Goal: Information Seeking & Learning: Learn about a topic

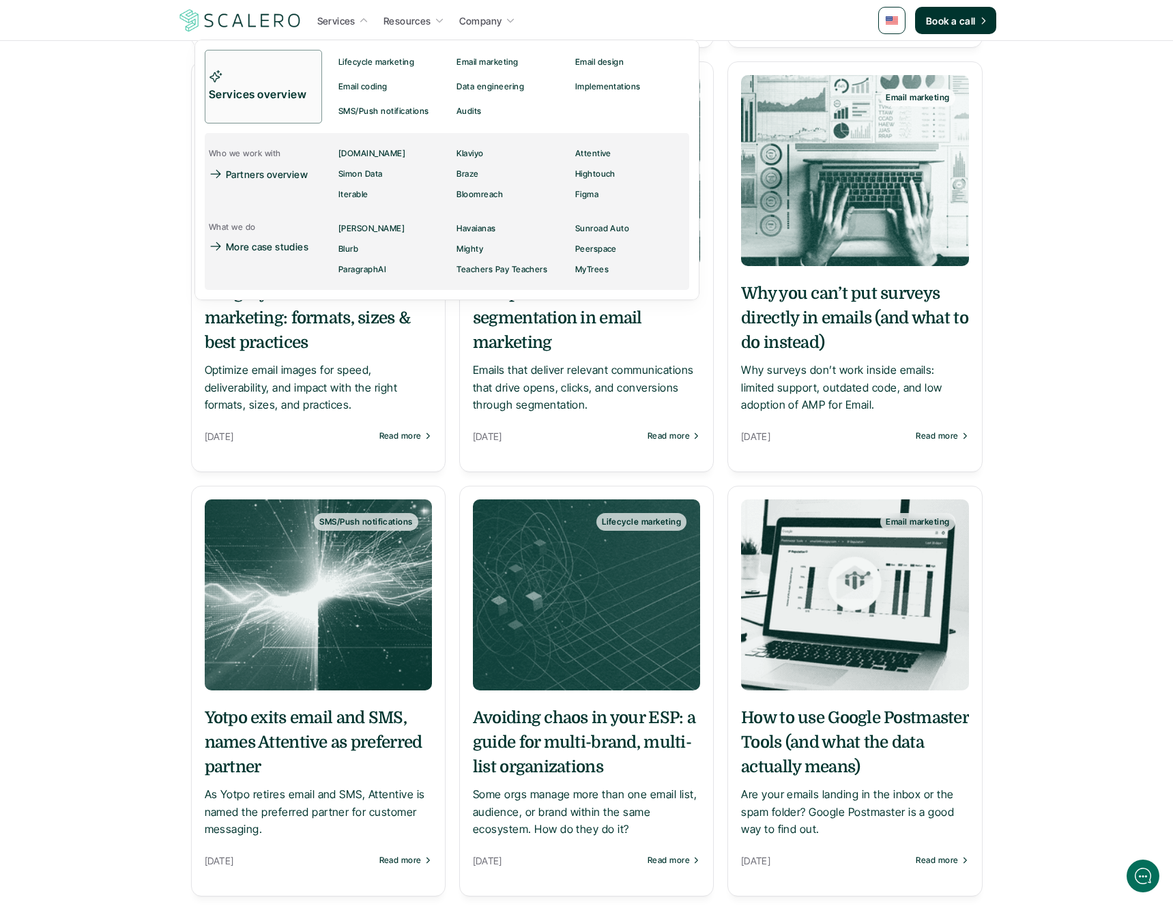
scroll to position [655, 0]
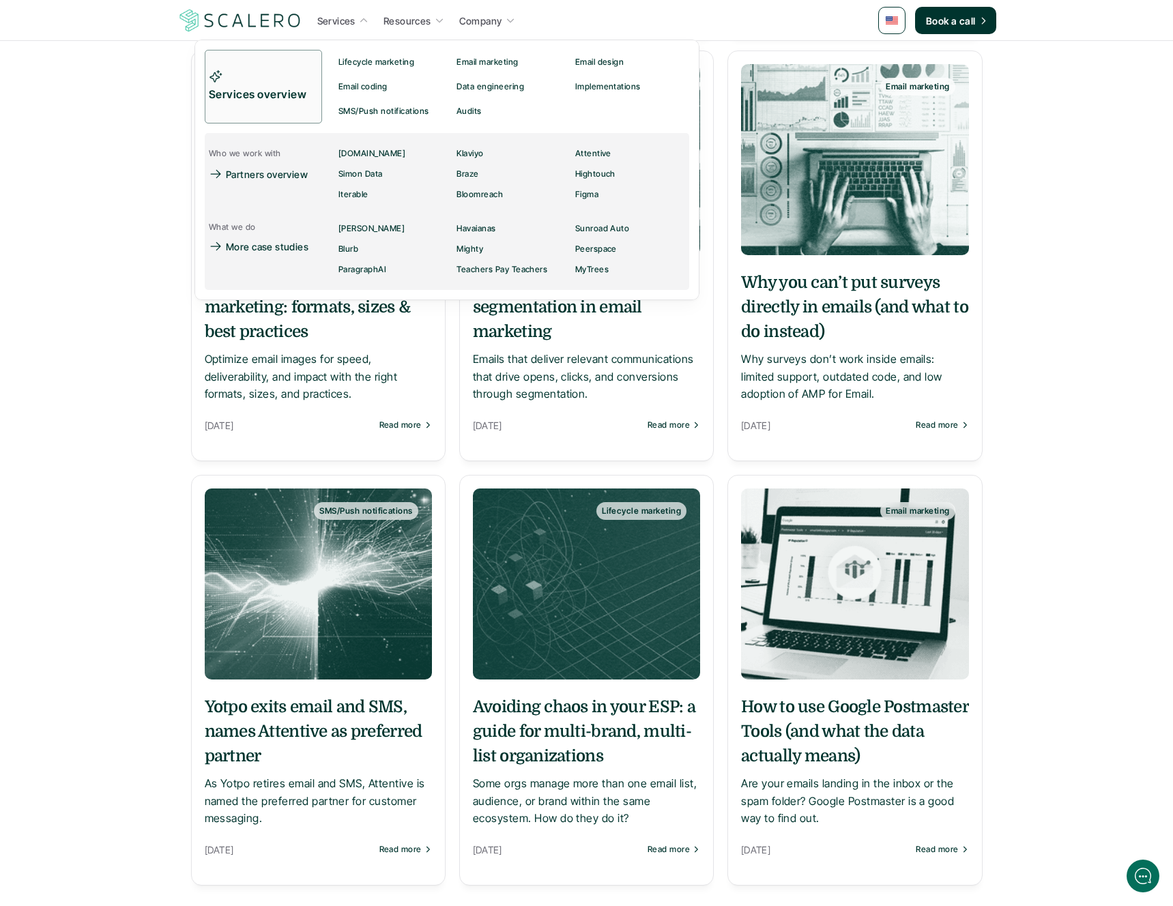
click at [448, 394] on section "Email marketing Web templating in email marketing: what it is and how it works …" at bounding box center [586, 290] width 819 height 1328
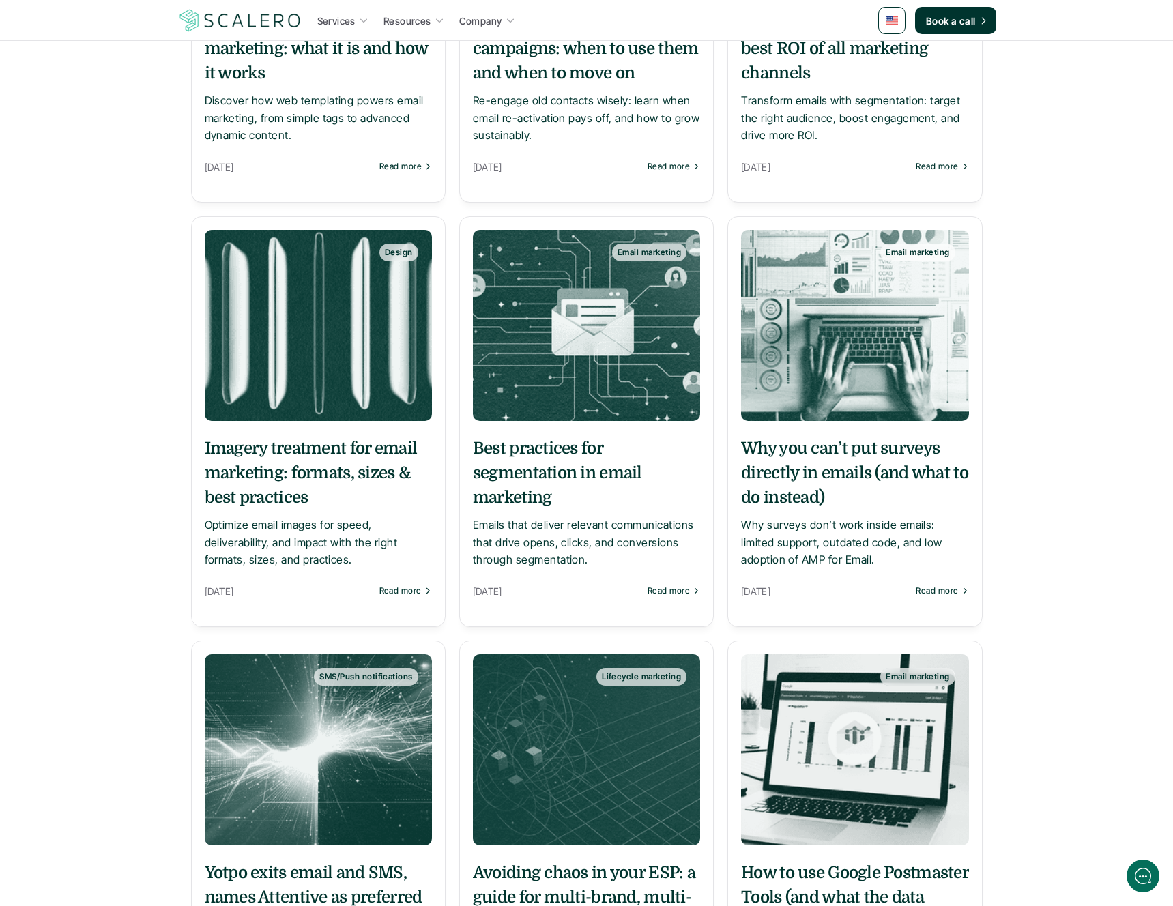
scroll to position [491, 0]
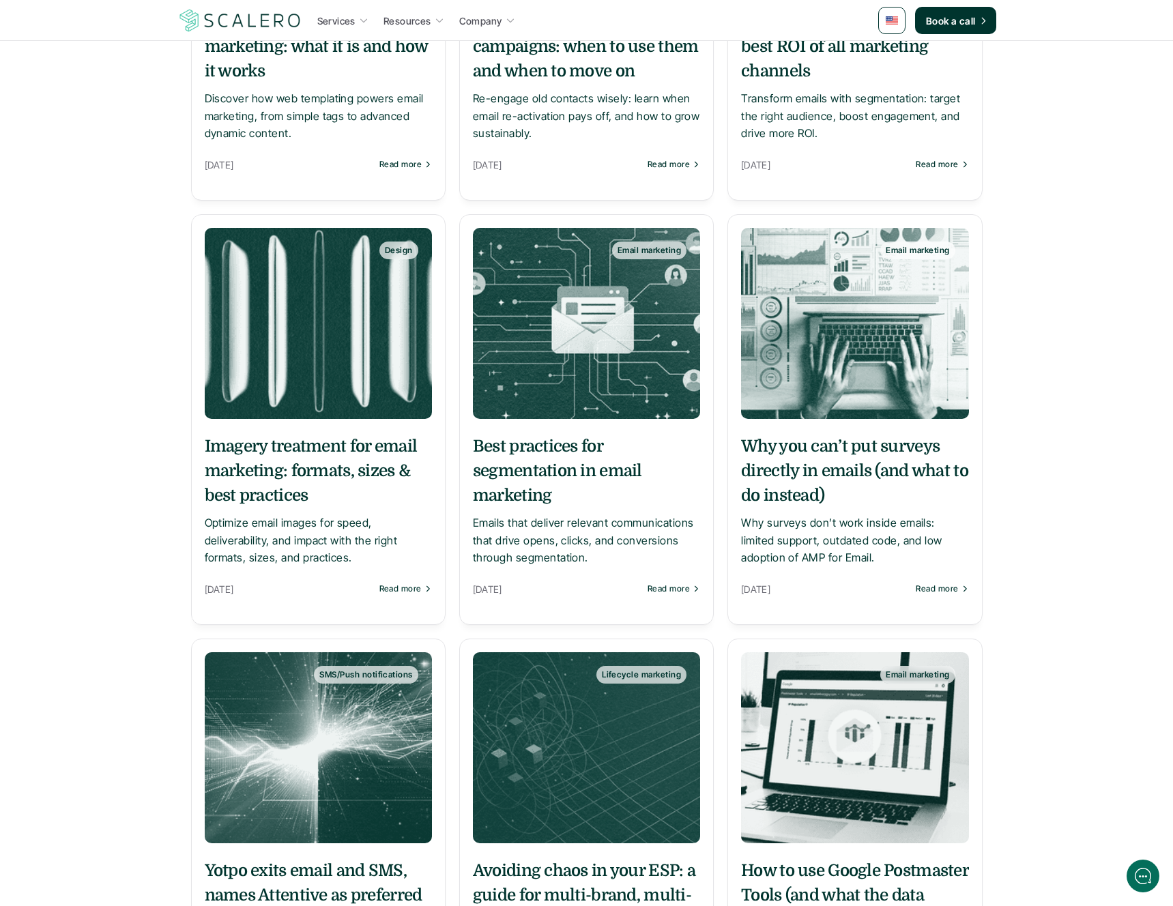
click at [512, 472] on h5 "Best practices for segmentation in email marketing" at bounding box center [586, 471] width 227 height 74
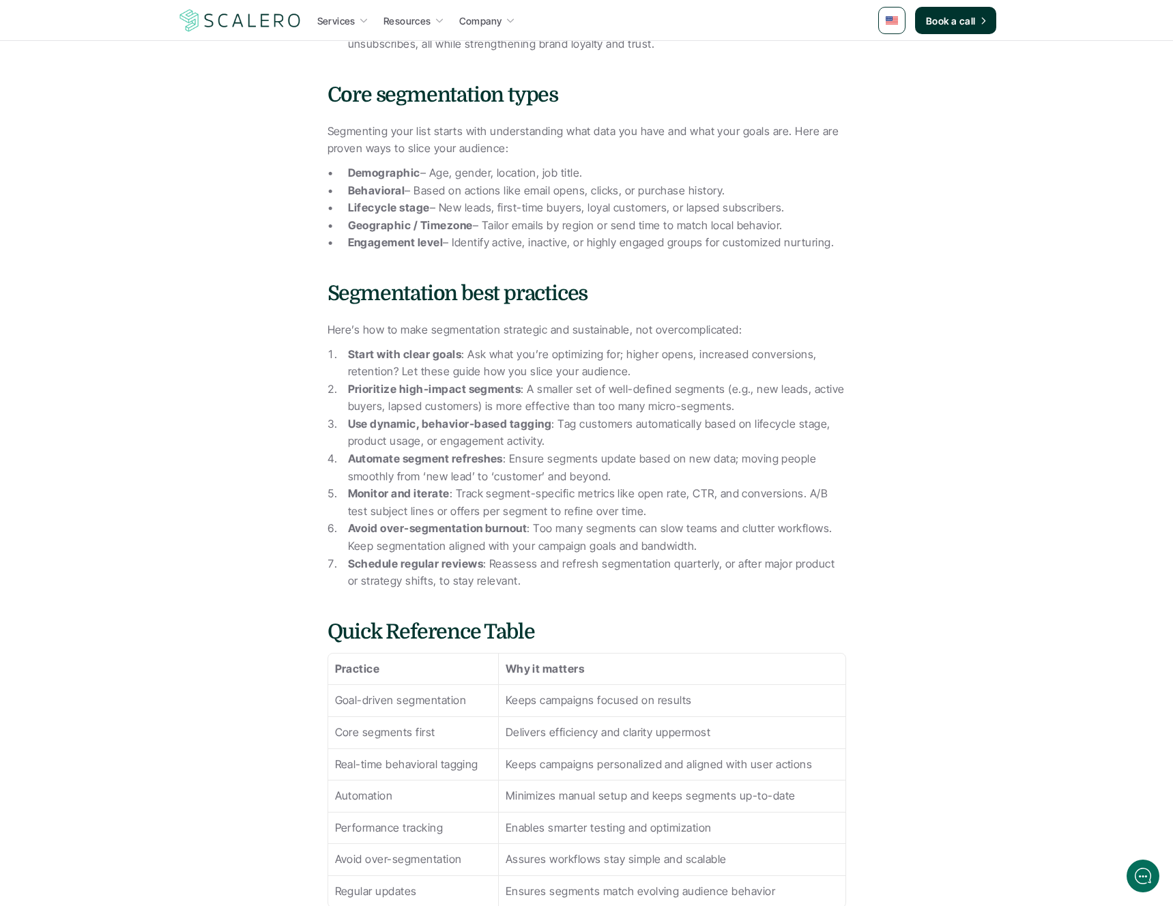
scroll to position [901, 0]
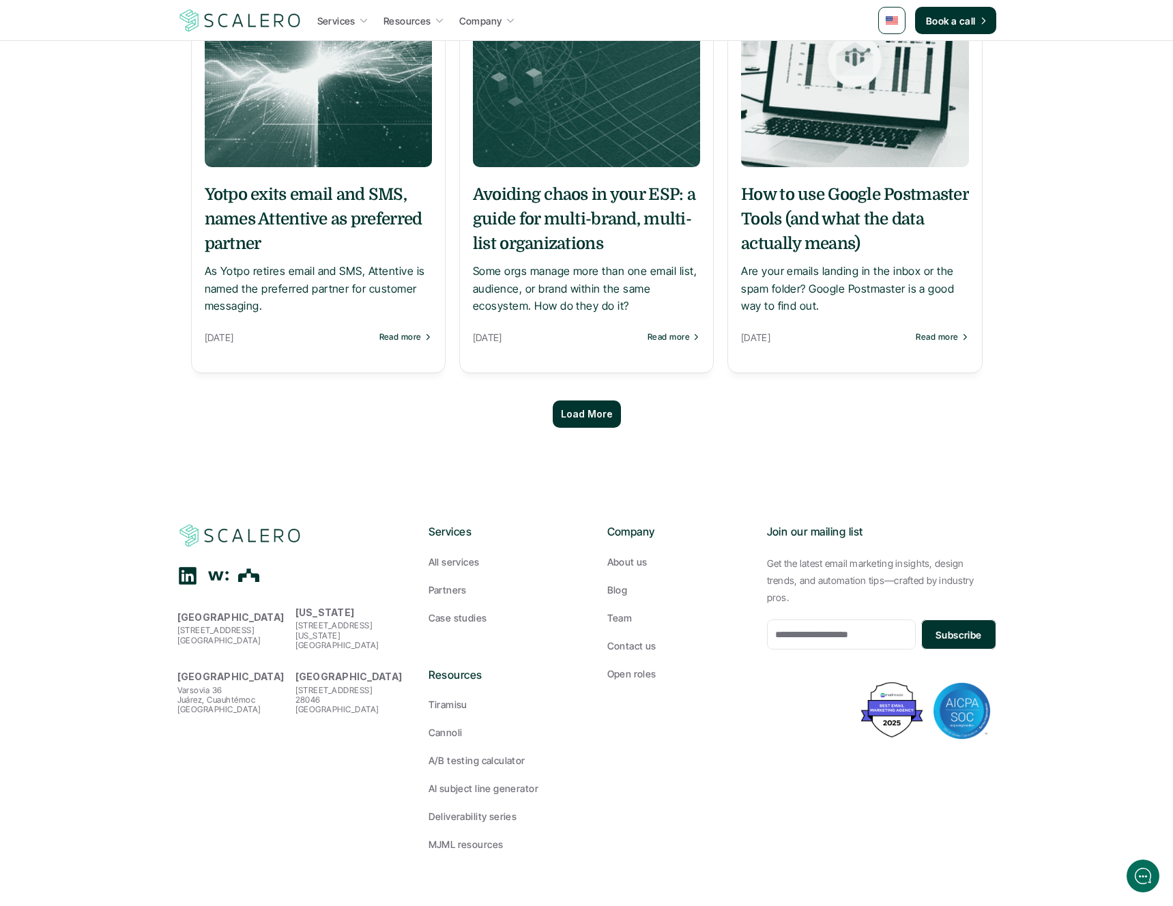
click at [596, 418] on p "Load More" at bounding box center [587, 415] width 52 height 12
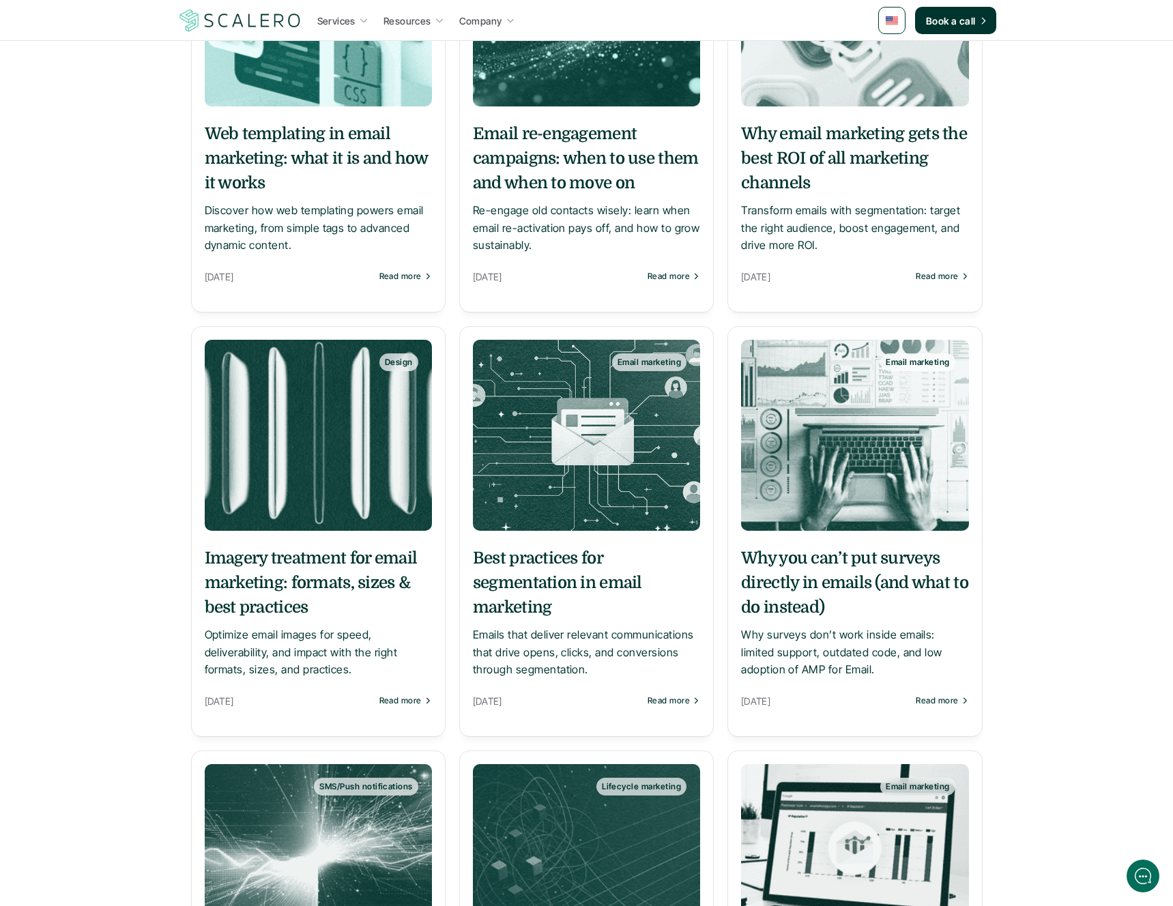
scroll to position [349, 0]
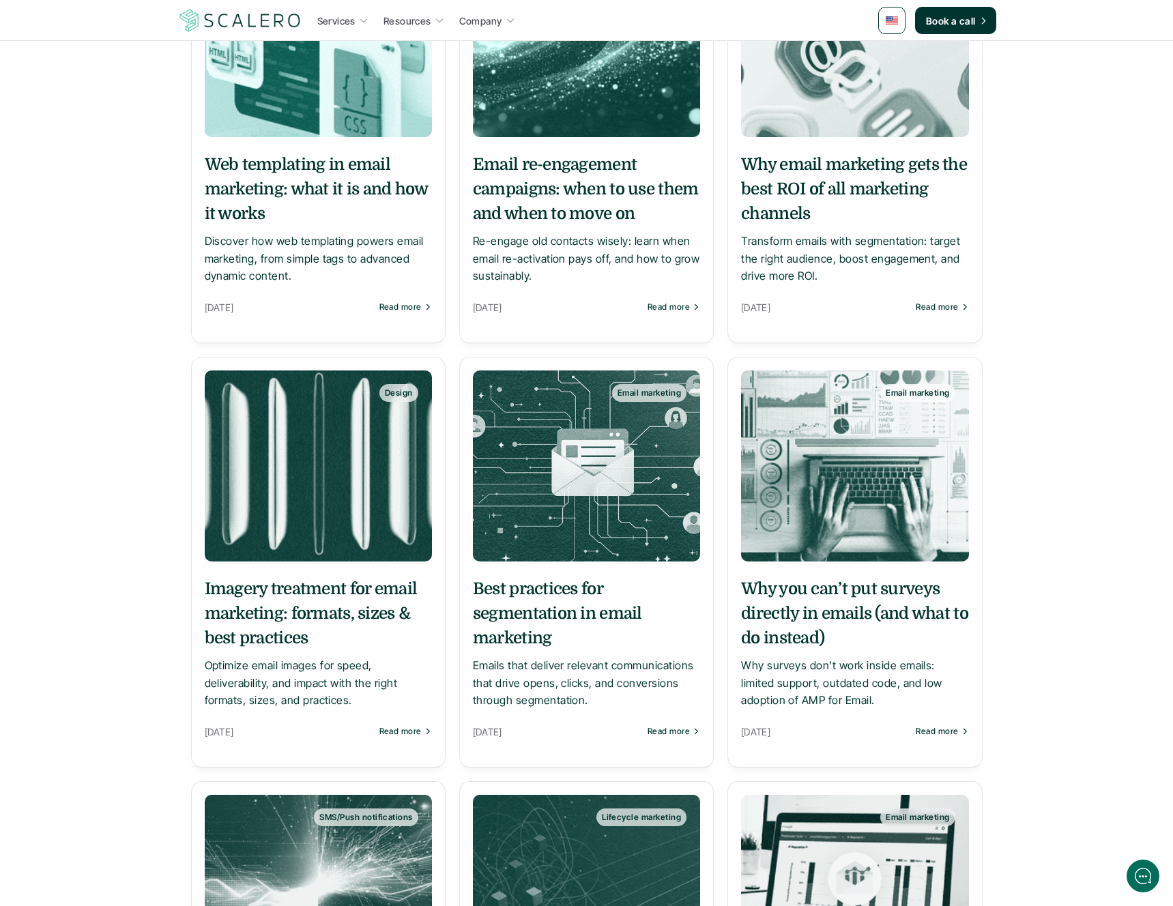
click at [572, 593] on h5 "Best practices for segmentation in email marketing" at bounding box center [586, 614] width 227 height 74
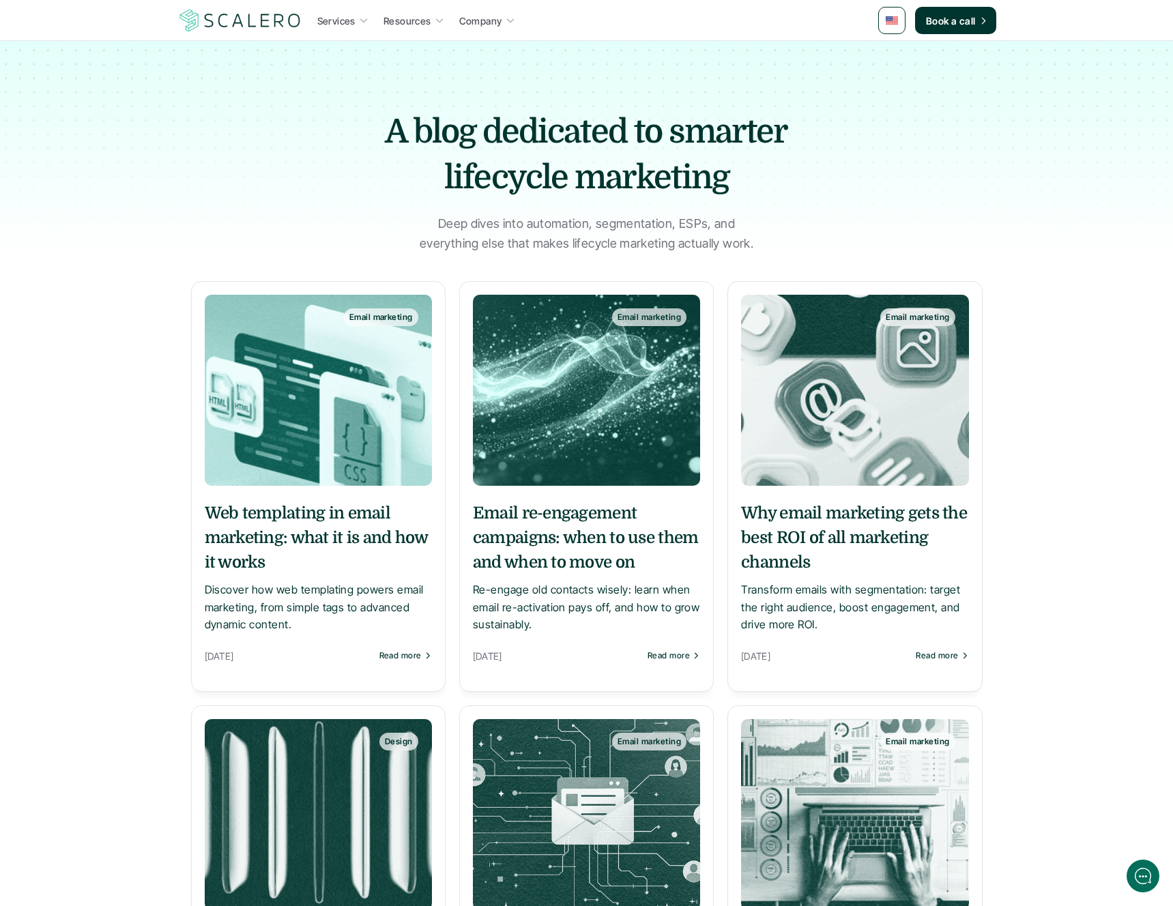
click at [286, 550] on h5 "Web templating in email marketing: what it is and how it works" at bounding box center [318, 538] width 227 height 74
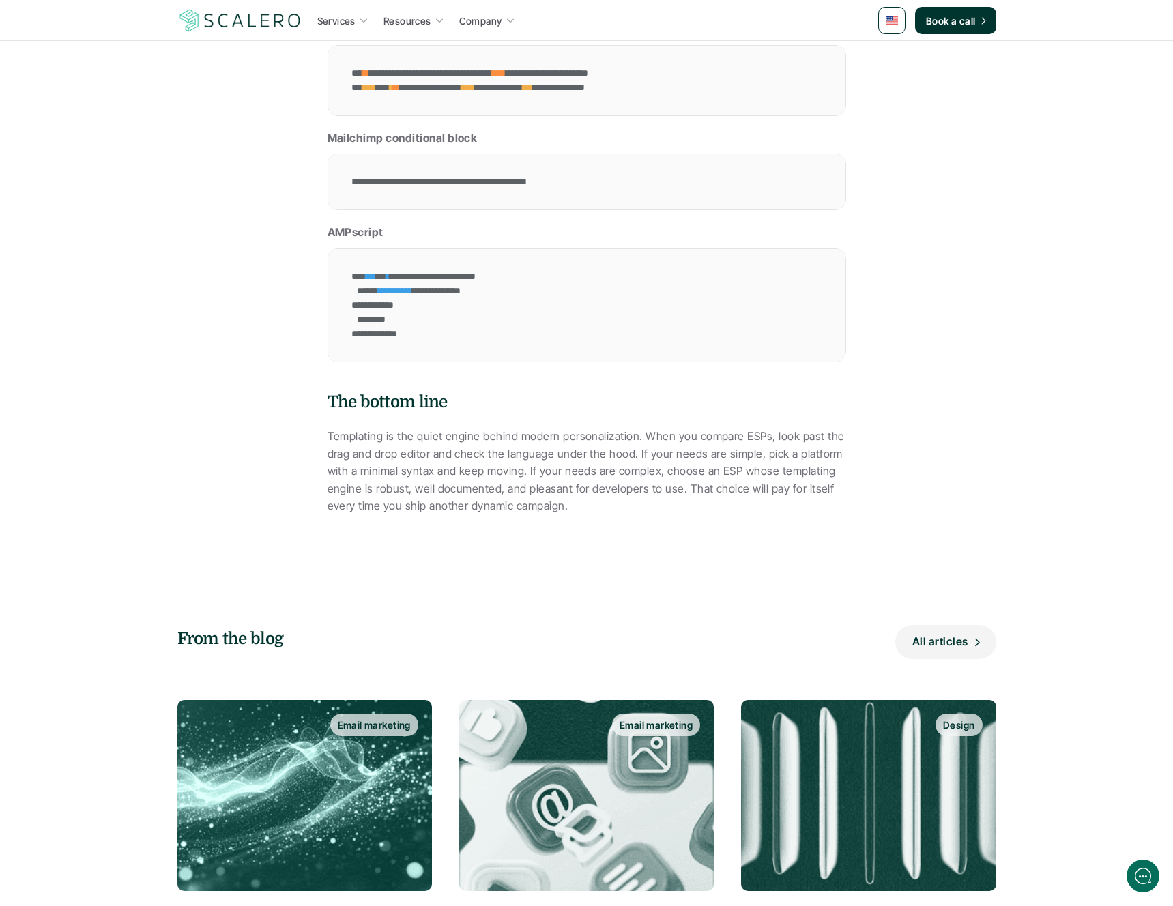
scroll to position [3275, 0]
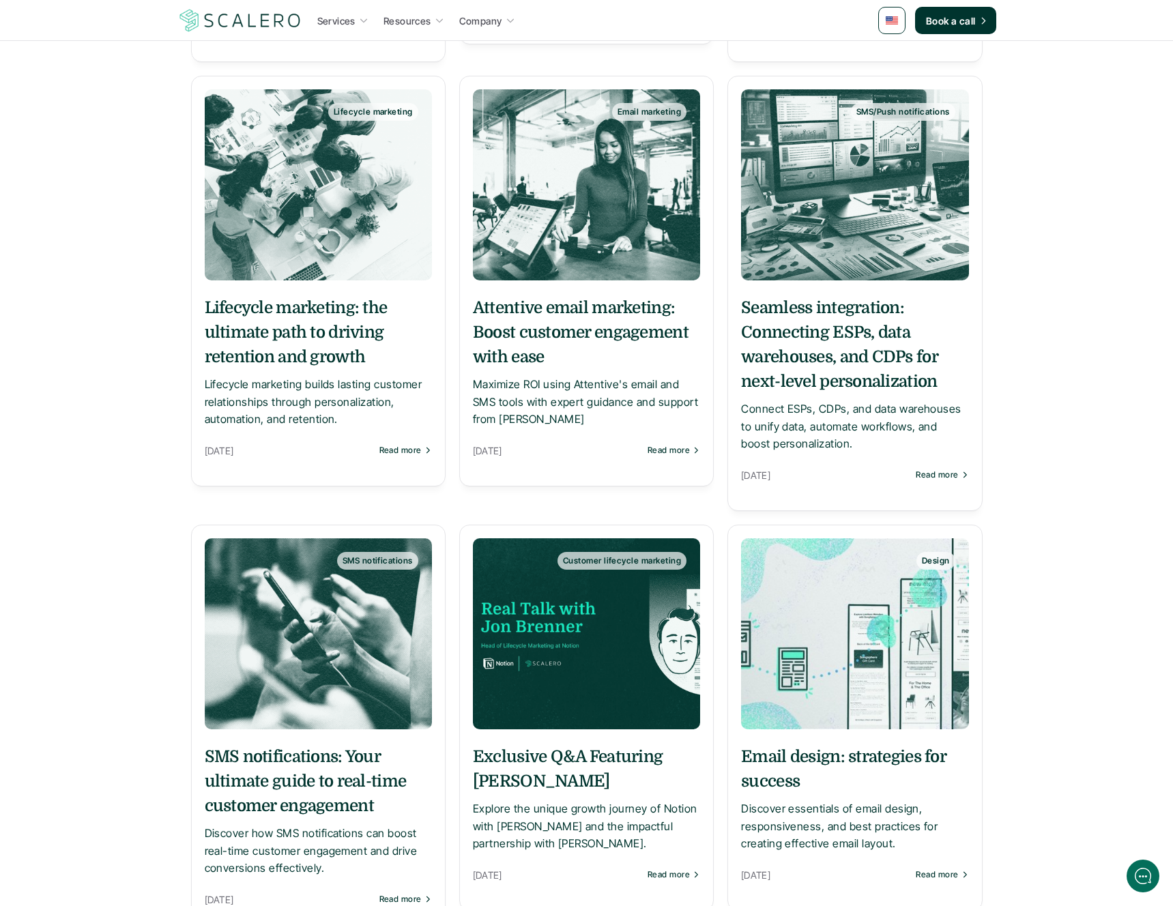
scroll to position [1647, 0]
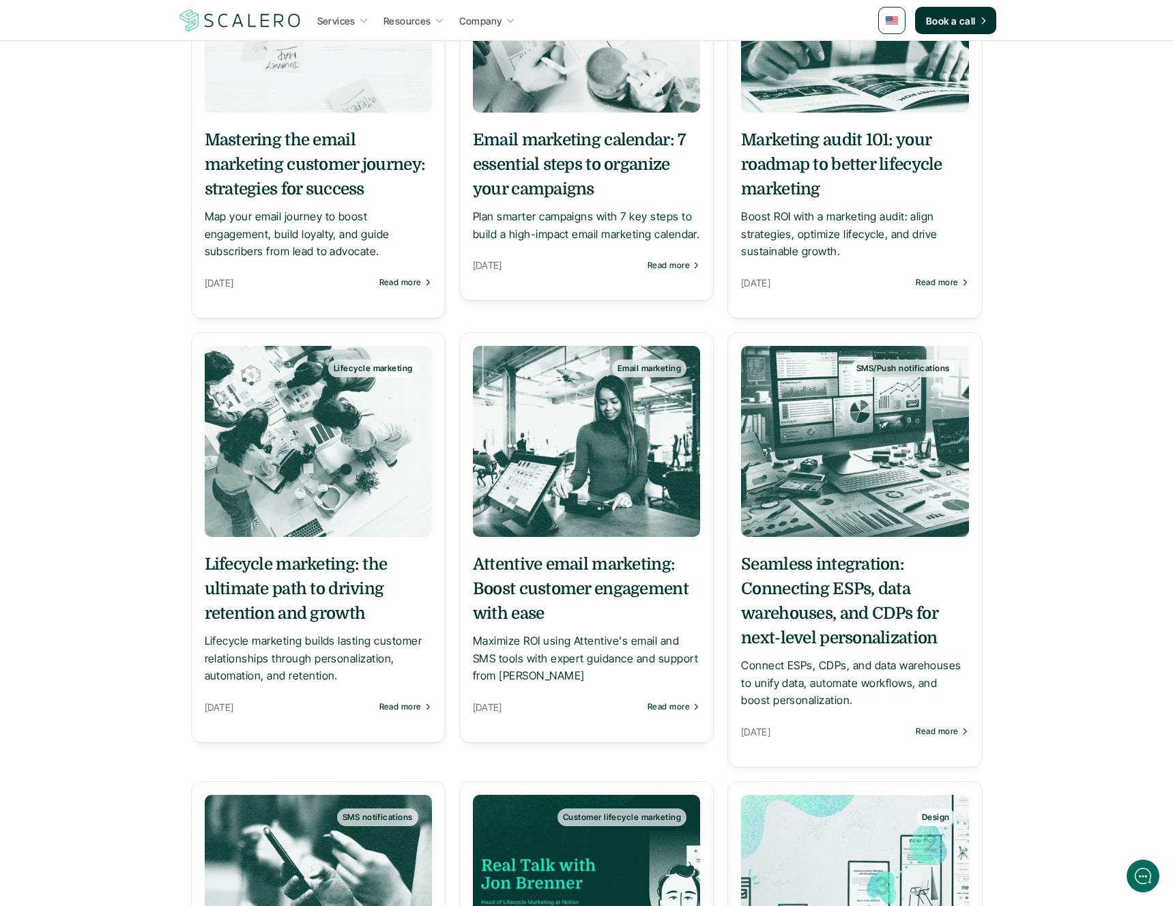
click at [867, 638] on h5 "Seamless integration: Connecting ESPs, data warehouses, and CDPs for next-level…" at bounding box center [854, 601] width 227 height 98
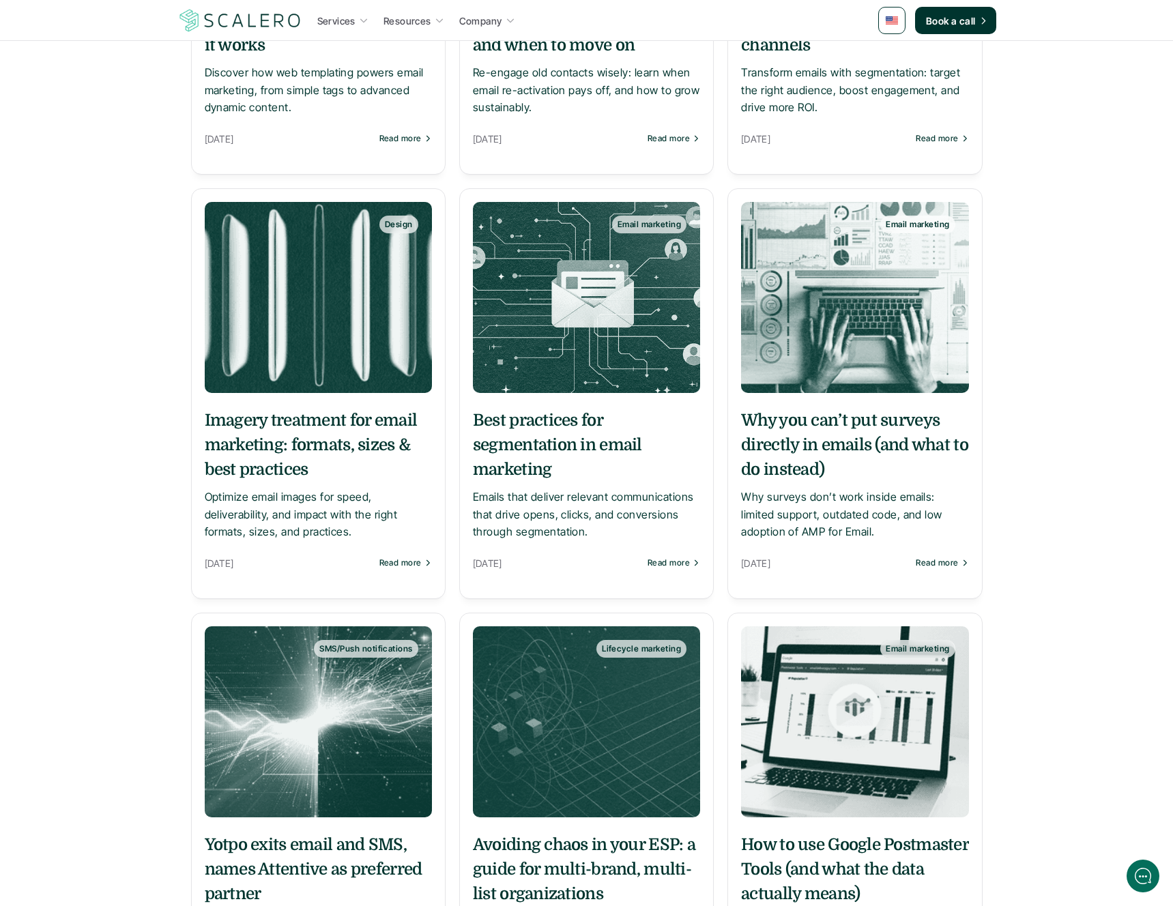
scroll to position [573, 0]
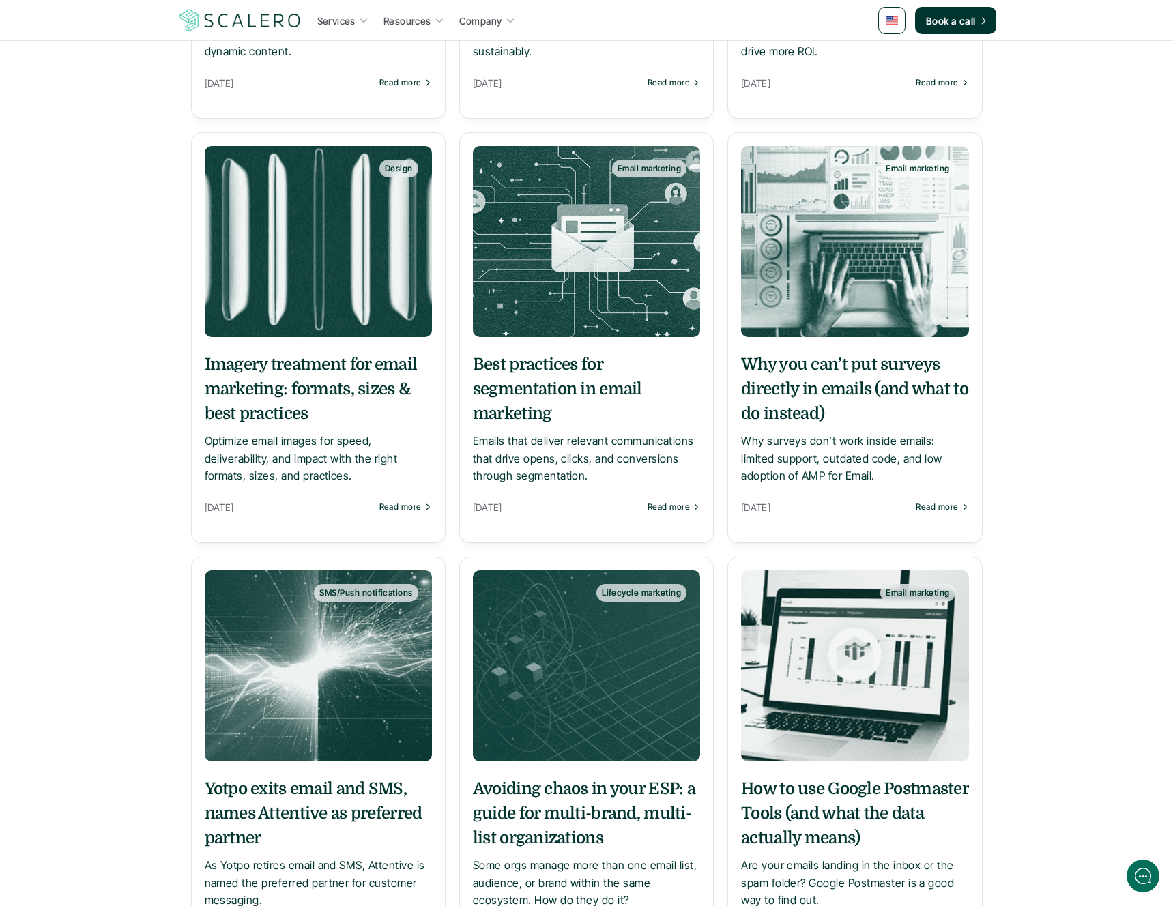
click at [542, 398] on h5 "Best practices for segmentation in email marketing" at bounding box center [586, 389] width 227 height 74
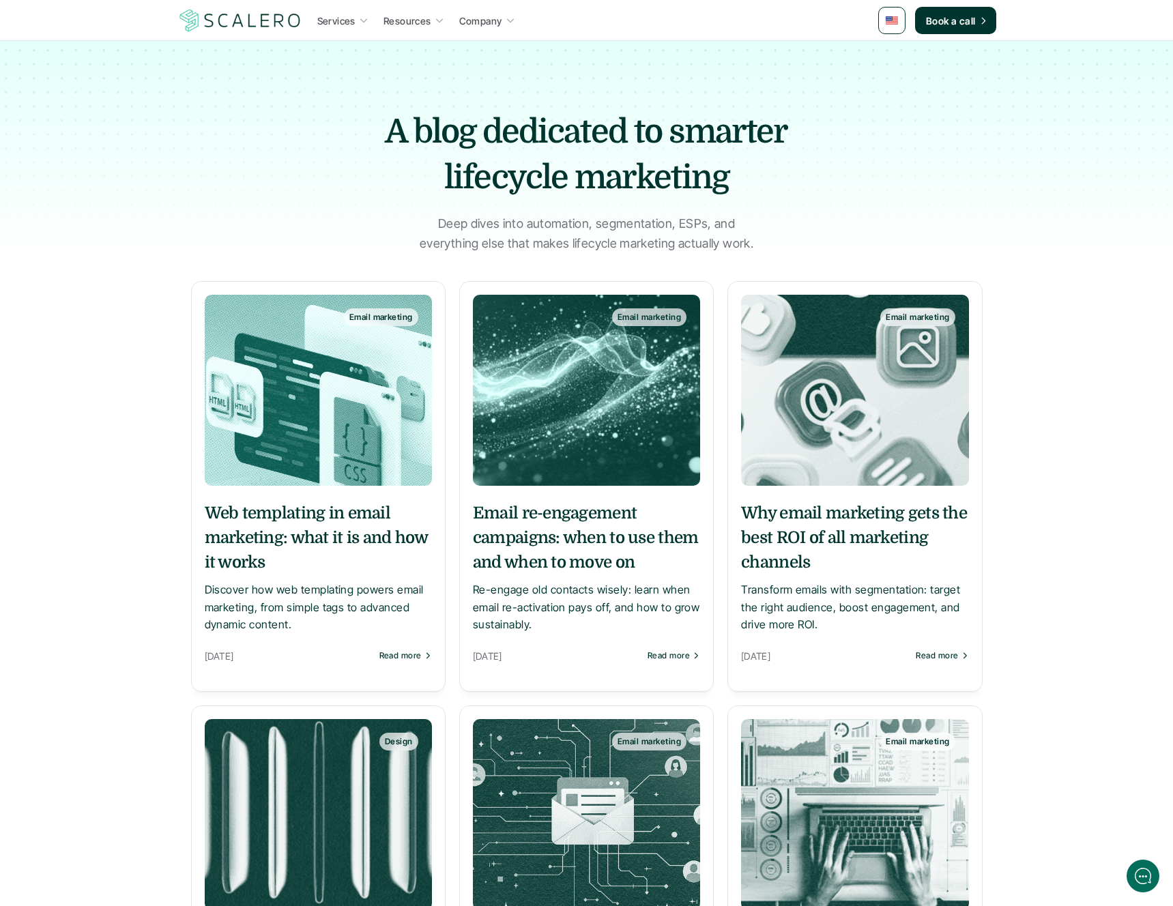
click at [349, 479] on img at bounding box center [318, 390] width 227 height 191
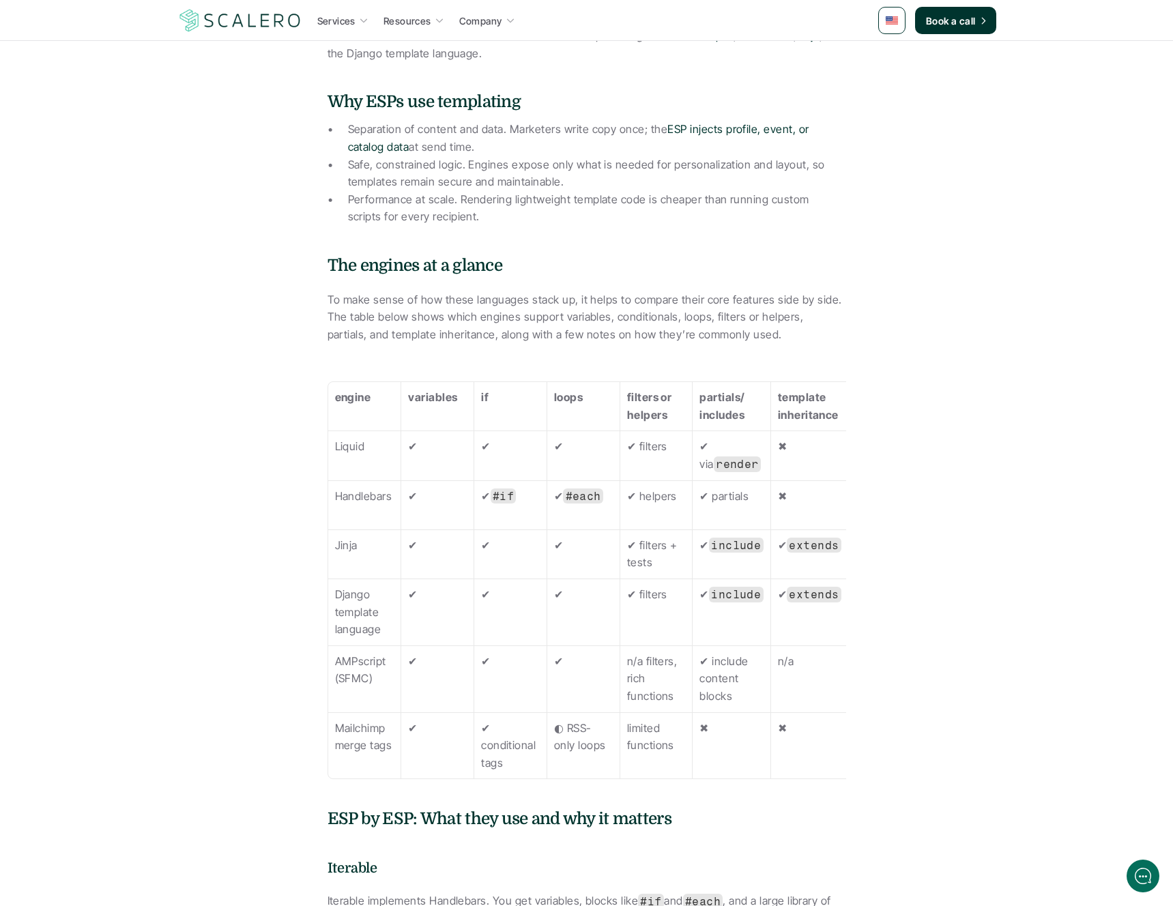
scroll to position [983, 0]
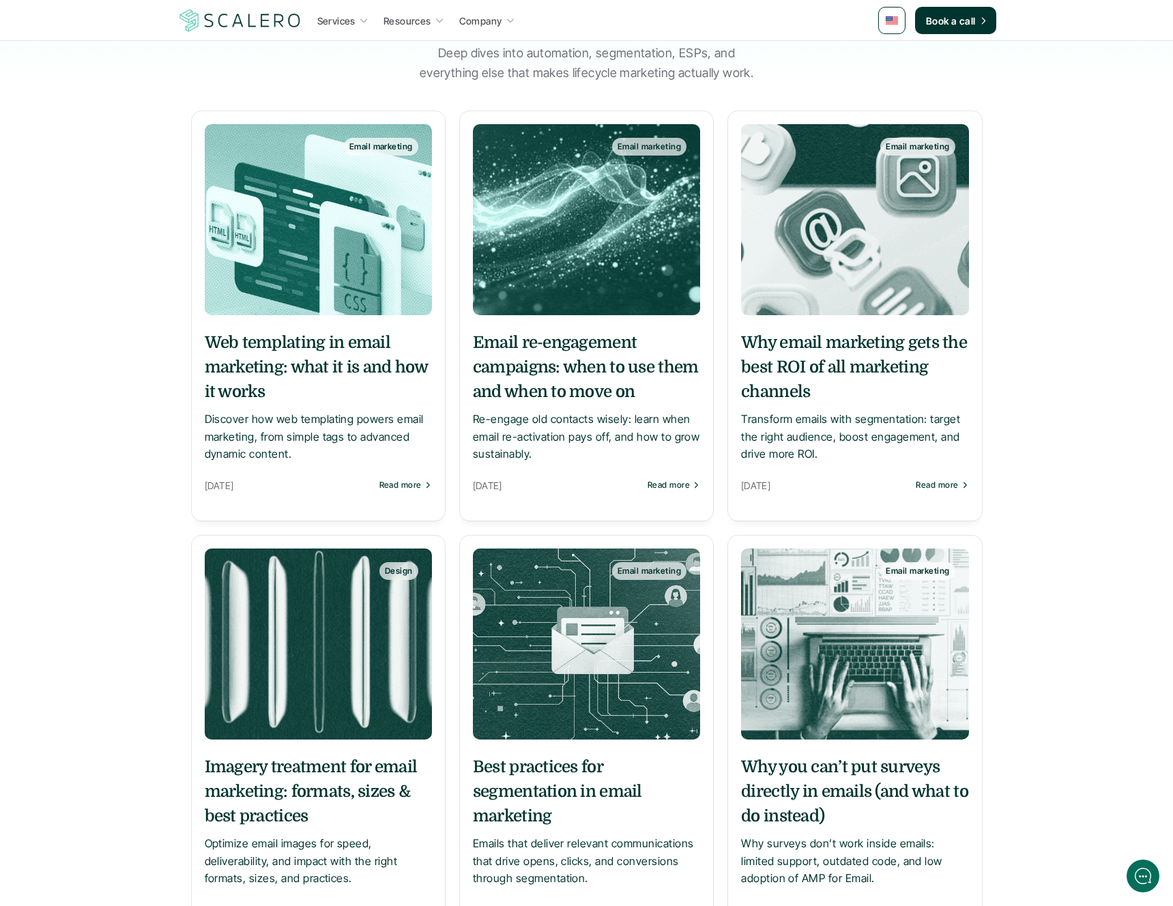
scroll to position [164, 0]
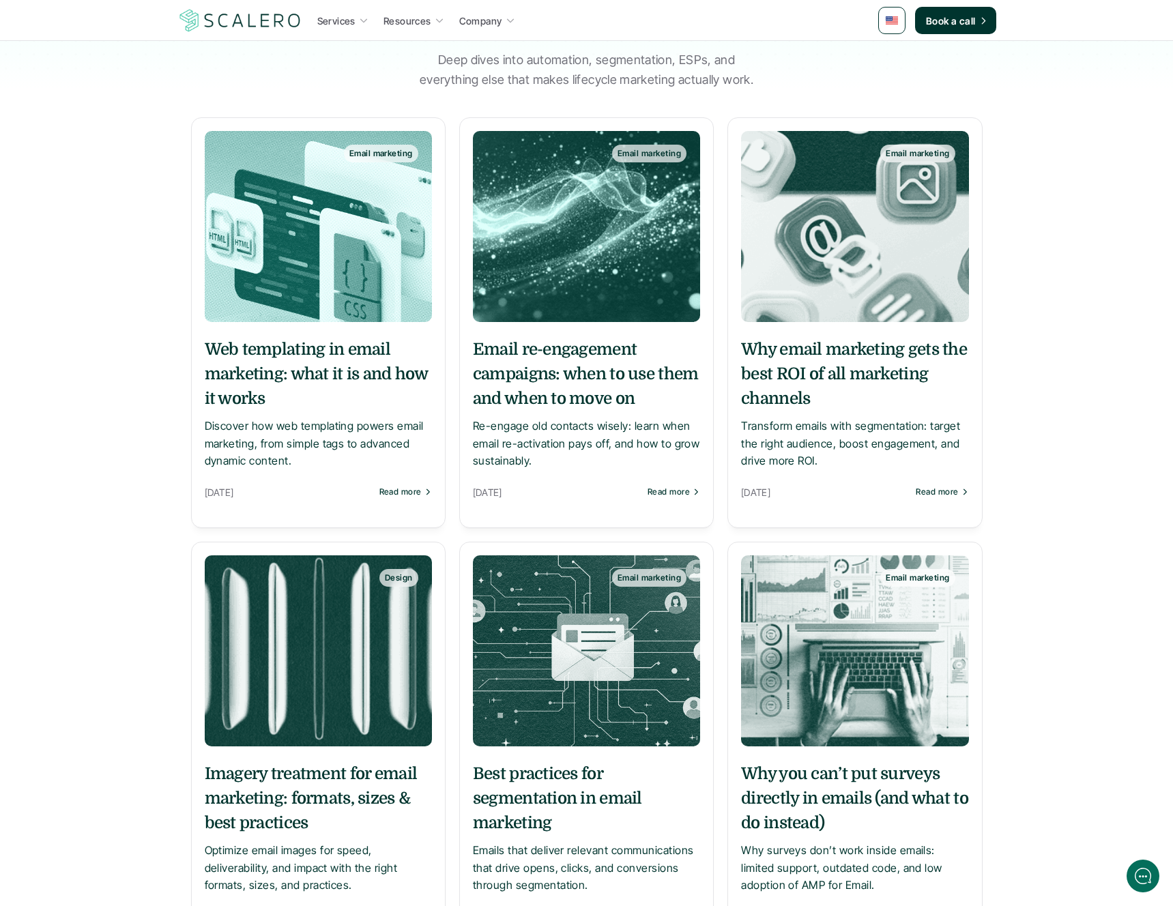
click at [572, 394] on h5 "Email re-engagement campaigns: when to use them and when to move on" at bounding box center [586, 374] width 227 height 74
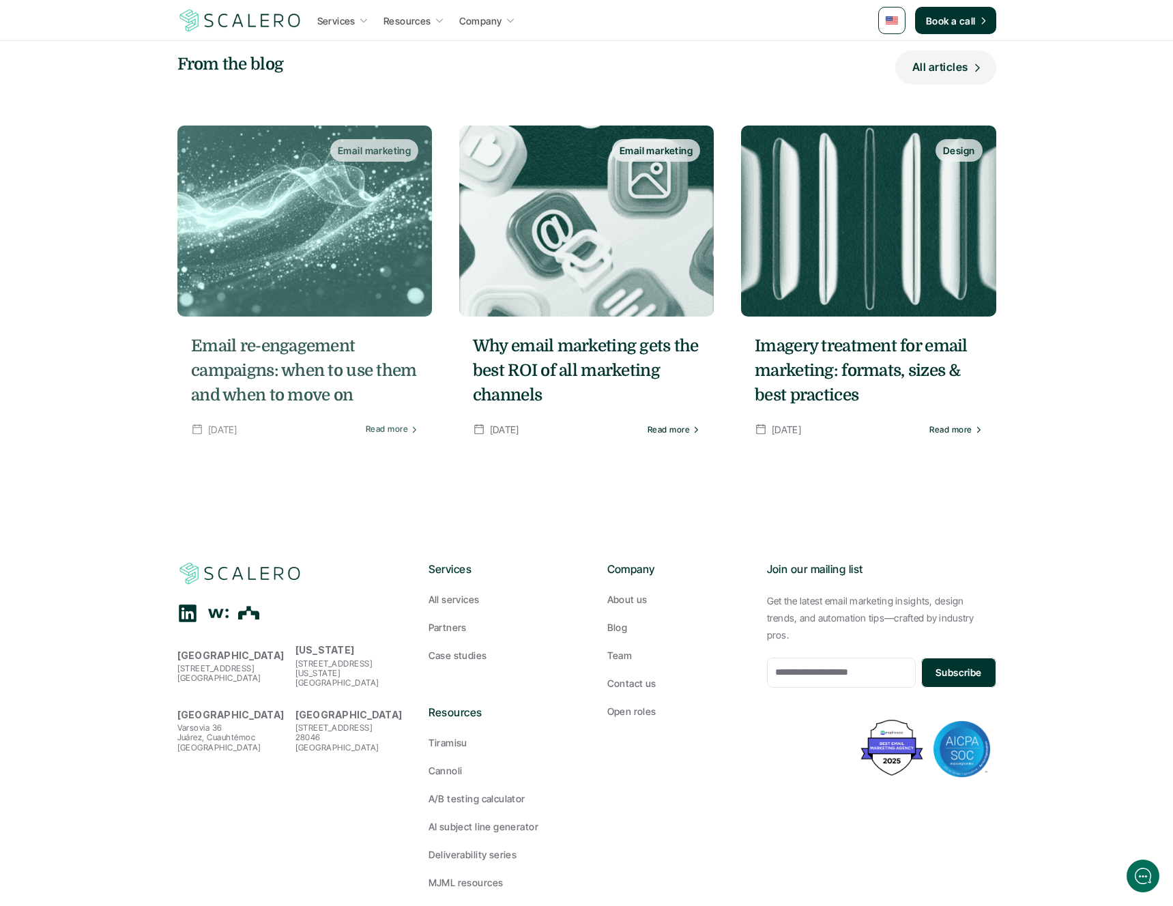
scroll to position [2245, 0]
